Goal: Task Accomplishment & Management: Complete application form

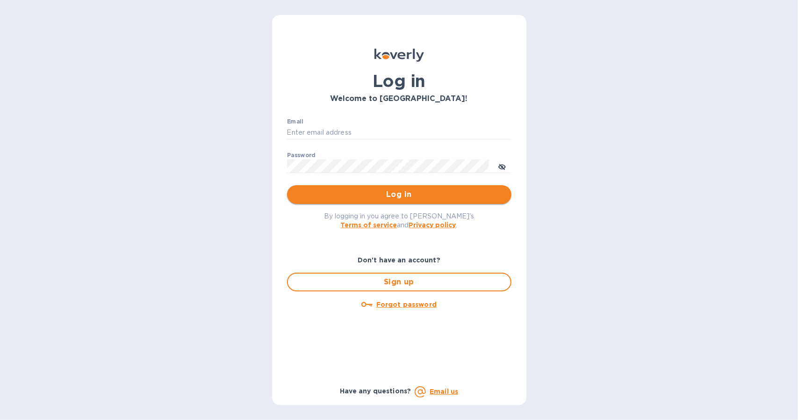
type input "[EMAIL_ADDRESS][DOMAIN_NAME]"
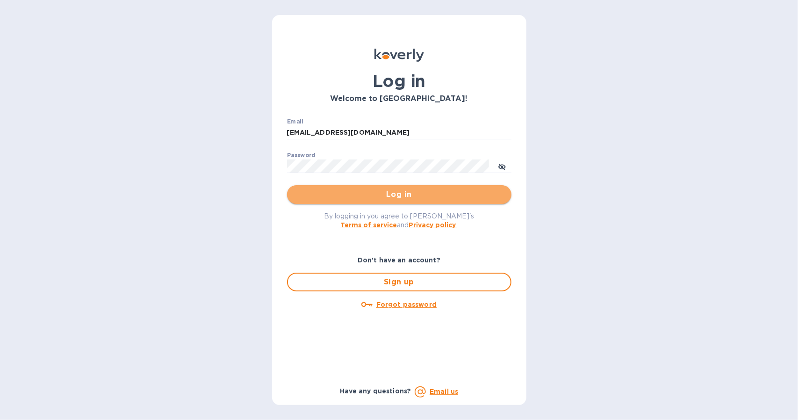
click at [369, 201] on button "Log in" at bounding box center [399, 194] width 224 height 19
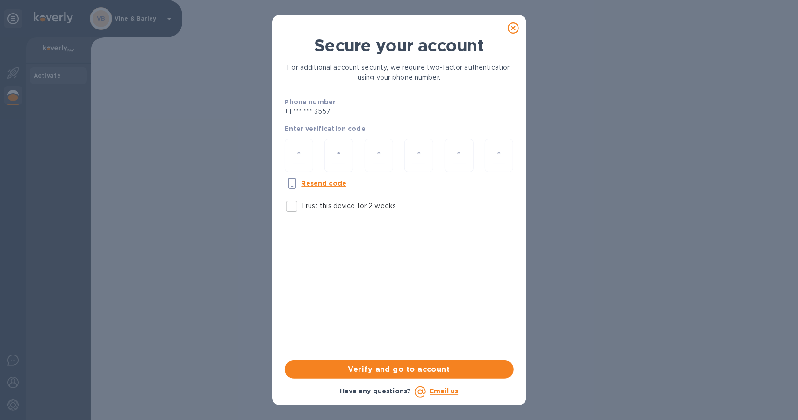
click at [312, 205] on p "Trust this device for 2 weeks" at bounding box center [349, 206] width 95 height 10
click at [302, 205] on input "Trust this device for 2 weeks" at bounding box center [292, 206] width 20 height 20
checkbox input "true"
click at [297, 158] on input "number" at bounding box center [299, 155] width 13 height 17
type input "9"
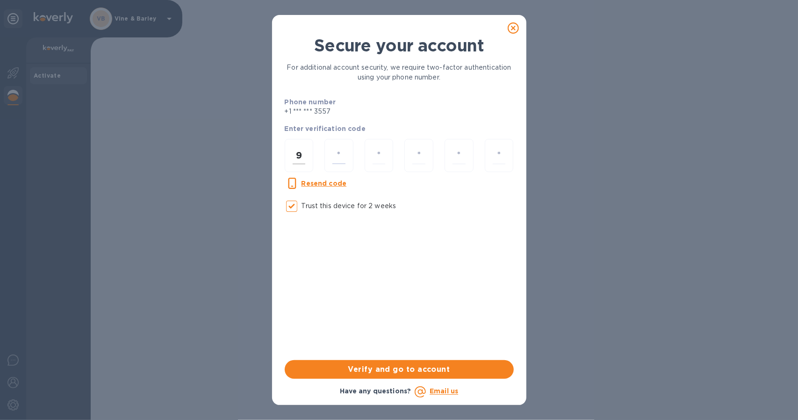
type input "9"
type input "0"
type input "9"
type input "7"
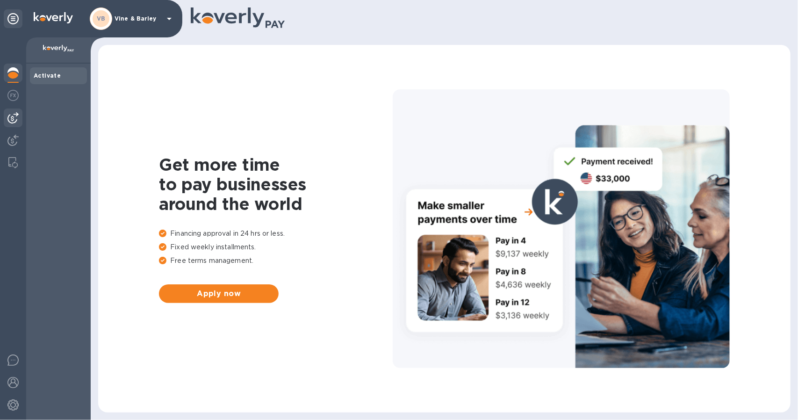
click at [10, 121] on img at bounding box center [12, 117] width 11 height 11
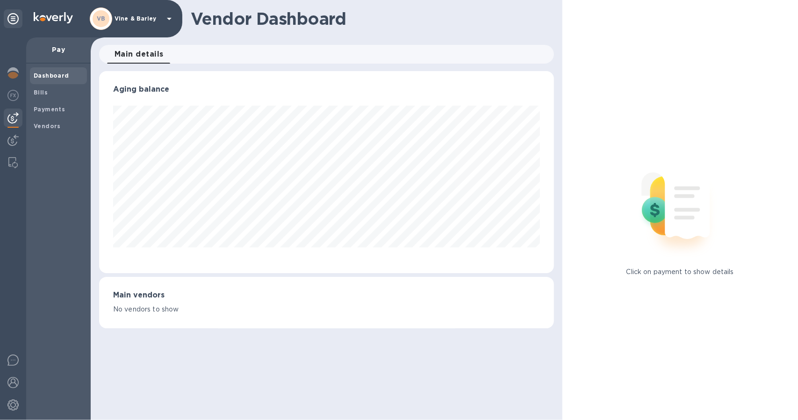
scroll to position [202, 455]
click at [44, 91] on b "Bills" at bounding box center [41, 92] width 14 height 7
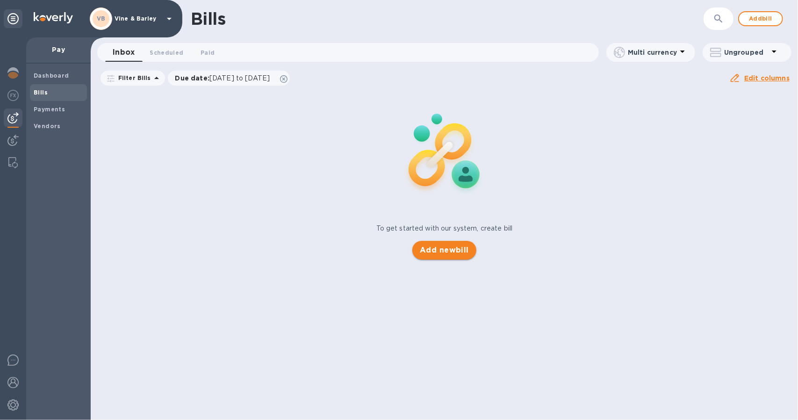
click at [447, 253] on span "Add new bill" at bounding box center [444, 249] width 49 height 11
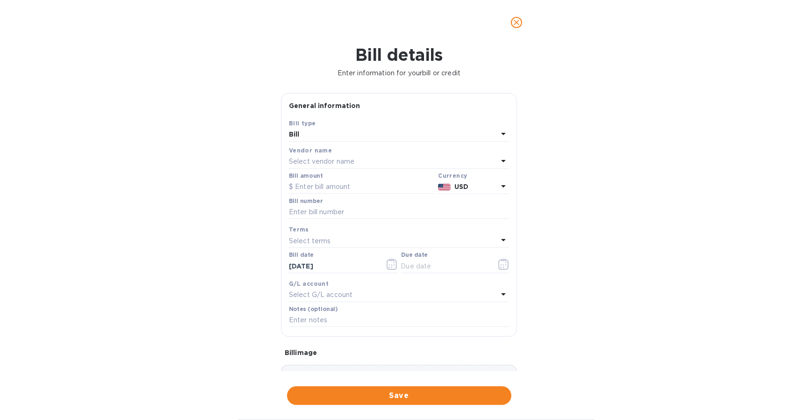
click at [321, 149] on b "Vendor name" at bounding box center [310, 150] width 43 height 7
click at [323, 155] on div "Vendor name" at bounding box center [399, 150] width 220 height 10
click at [325, 159] on p "Select vendor name" at bounding box center [321, 162] width 65 height 10
click at [320, 210] on p "[PERSON_NAME] & Sons" at bounding box center [395, 215] width 198 height 10
click at [310, 183] on input "text" at bounding box center [361, 187] width 145 height 14
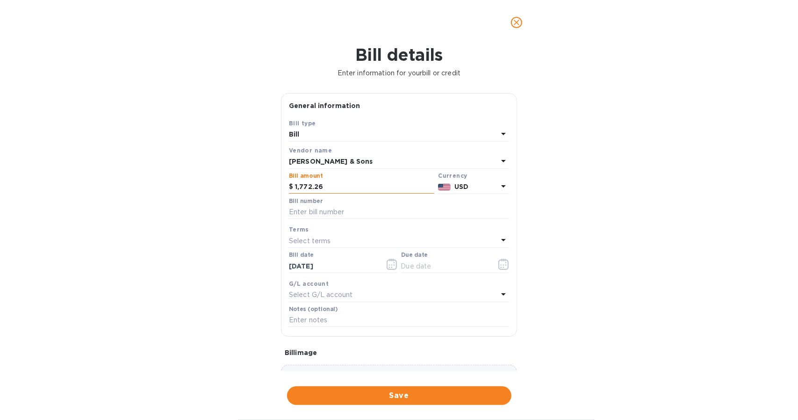
type input "1,772.26"
type input "213382"
click at [323, 239] on p "Select terms" at bounding box center [310, 241] width 42 height 10
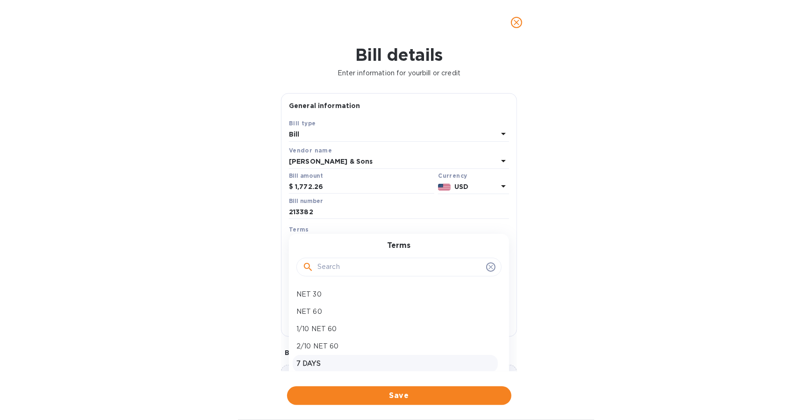
click at [321, 364] on p "7 DAYS" at bounding box center [395, 364] width 198 height 10
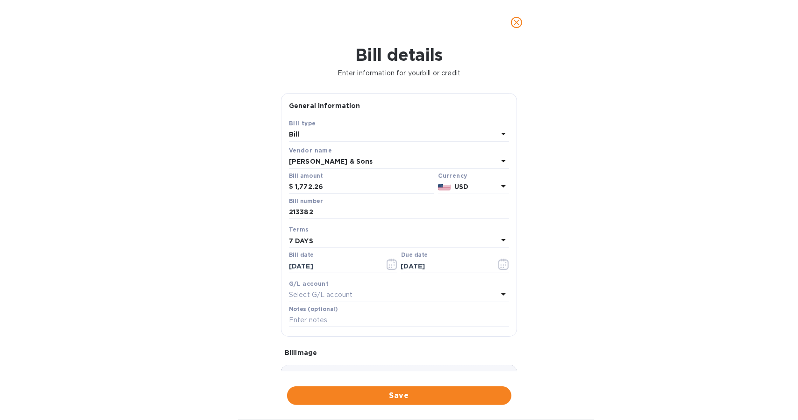
type input "[DATE]"
click at [389, 266] on icon "button" at bounding box center [392, 264] width 11 height 11
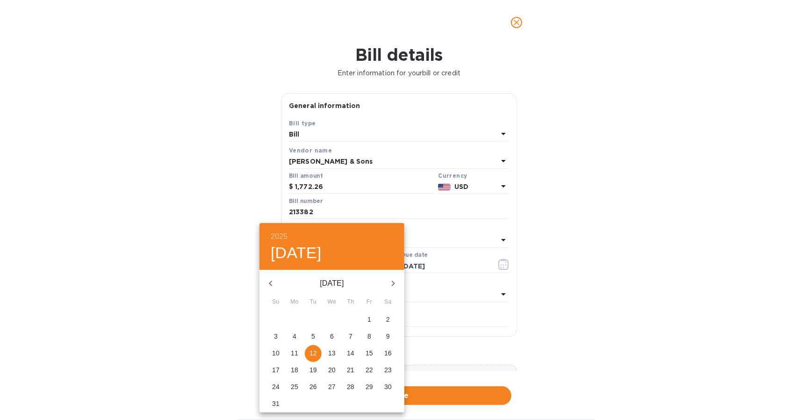
click at [367, 336] on span "8" at bounding box center [369, 335] width 17 height 9
type input "[DATE]"
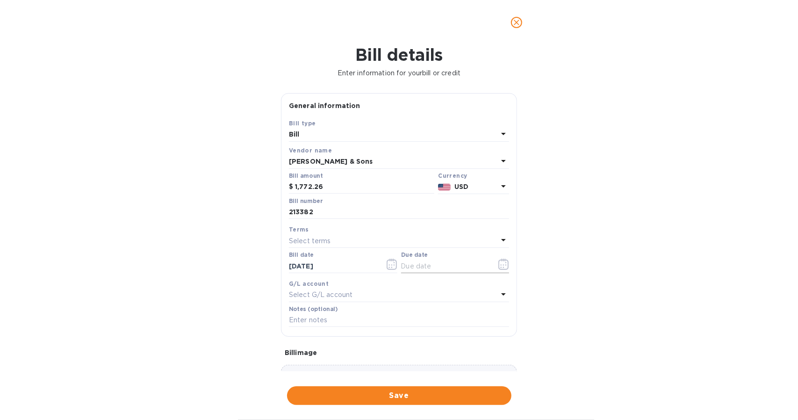
click at [501, 265] on icon "button" at bounding box center [501, 264] width 1 height 1
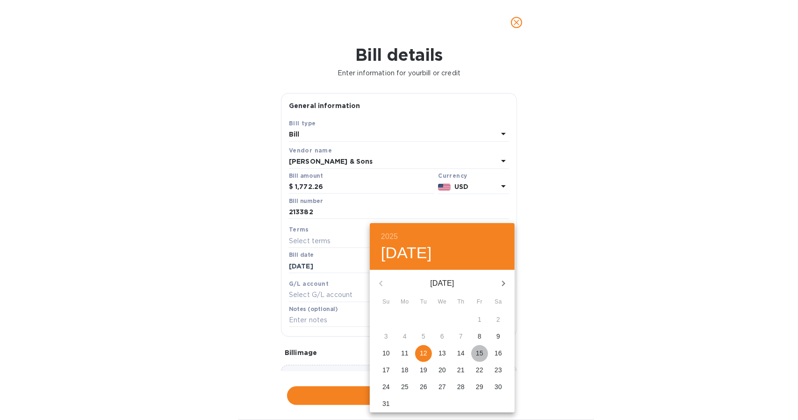
click at [478, 353] on p "15" at bounding box center [479, 352] width 7 height 9
type input "[DATE]"
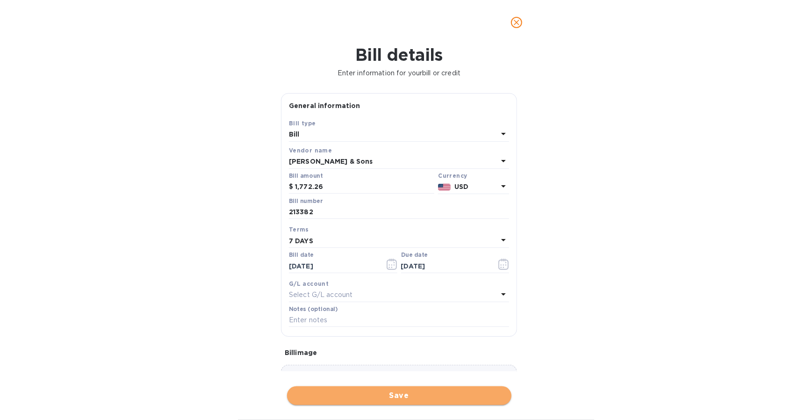
click at [352, 398] on span "Save" at bounding box center [399, 395] width 209 height 11
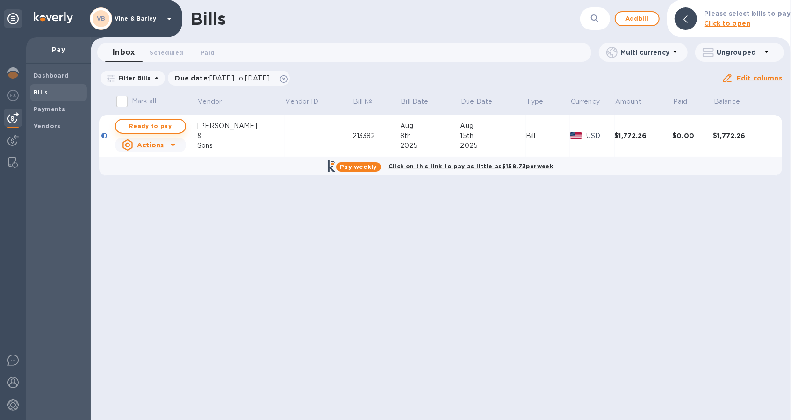
click at [167, 128] on span "Ready to pay" at bounding box center [150, 126] width 54 height 11
checkbox input "true"
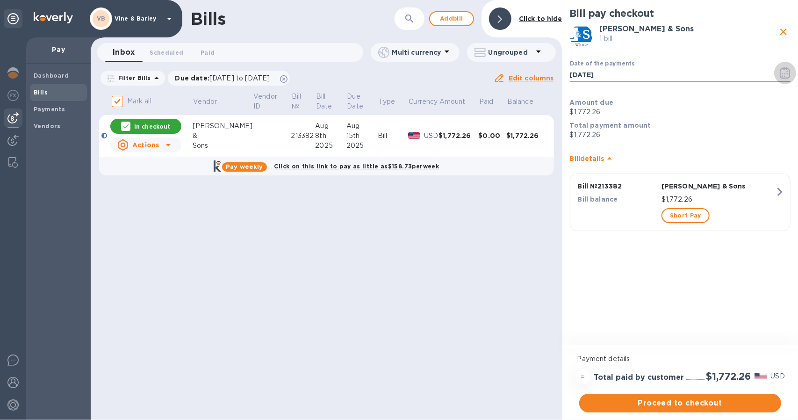
click at [783, 72] on icon "button" at bounding box center [785, 72] width 11 height 11
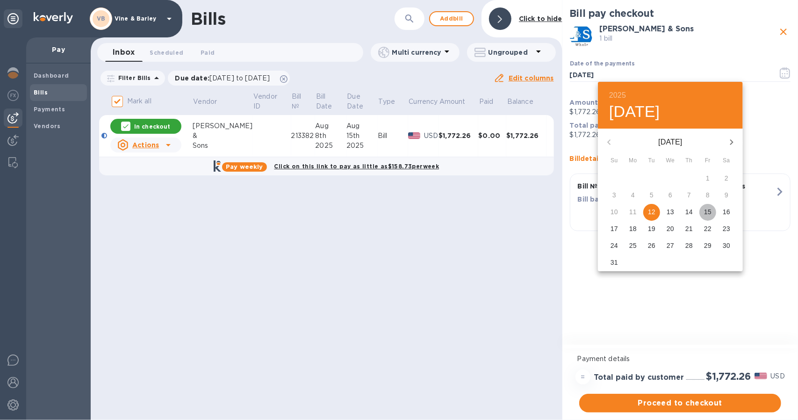
click at [711, 210] on p "15" at bounding box center [707, 211] width 7 height 9
type input "[DATE]"
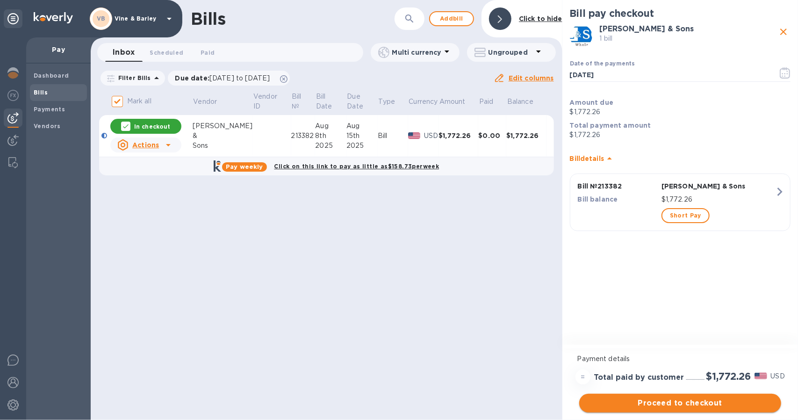
click at [641, 401] on span "Proceed to checkout" at bounding box center [680, 402] width 187 height 11
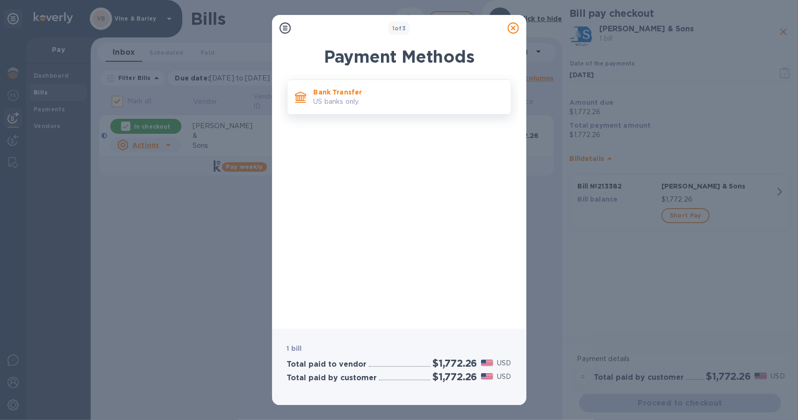
click at [314, 104] on p "US banks only." at bounding box center [409, 102] width 190 height 10
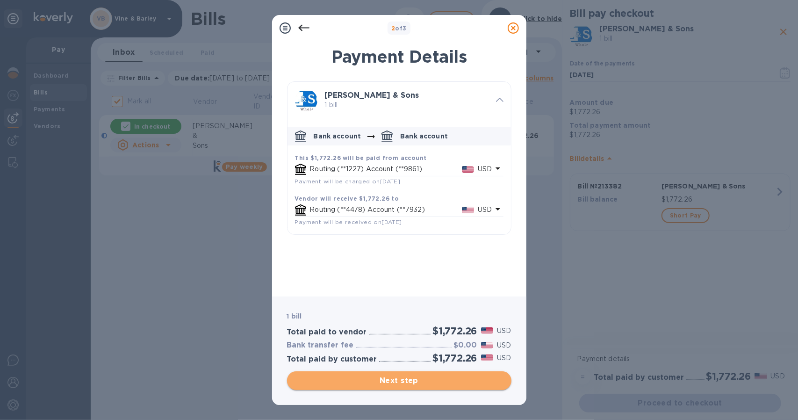
click at [364, 383] on span "Next step" at bounding box center [399, 380] width 209 height 11
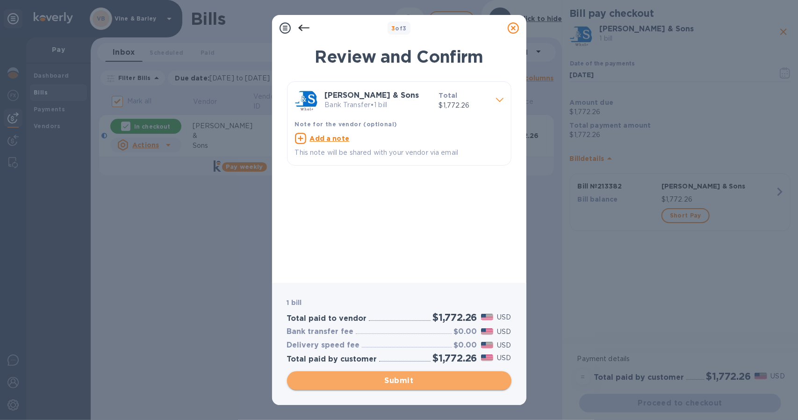
click at [372, 383] on span "Submit" at bounding box center [399, 380] width 209 height 11
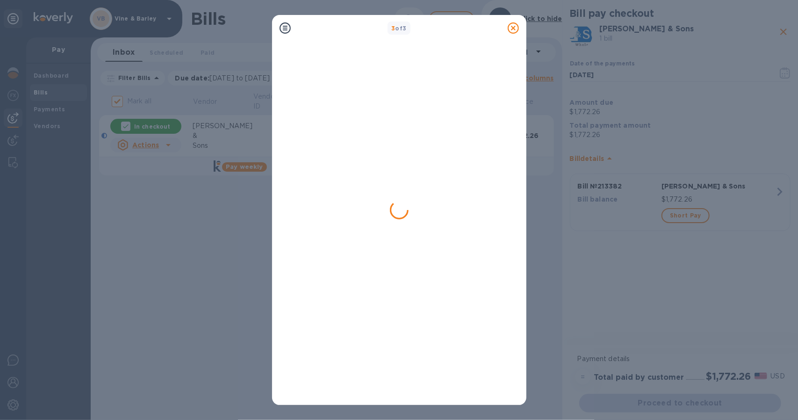
checkbox input "false"
